Goal: Register for event/course

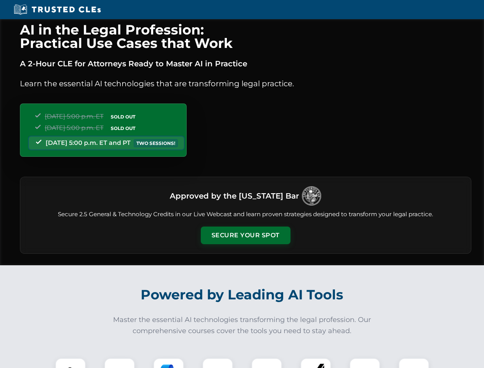
click at [245, 235] on button "Secure Your Spot" at bounding box center [246, 235] width 90 height 18
click at [70, 363] on img at bounding box center [70, 373] width 22 height 22
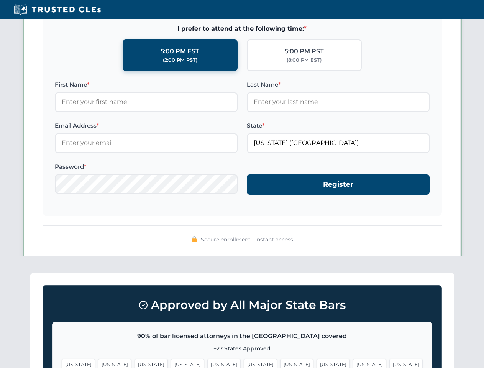
click at [280, 363] on span "[US_STATE]" at bounding box center [296, 364] width 33 height 11
click at [353, 363] on span "[US_STATE]" at bounding box center [369, 364] width 33 height 11
